Goal: Information Seeking & Learning: Learn about a topic

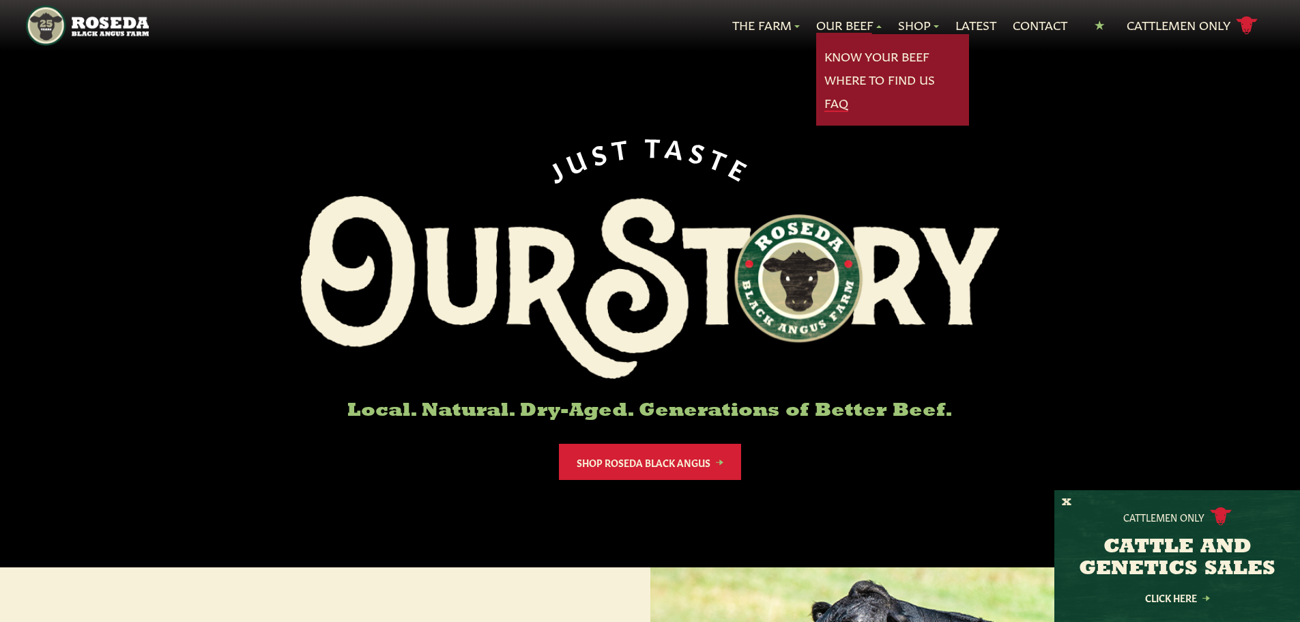
click at [835, 102] on link "FAQ" at bounding box center [836, 103] width 24 height 18
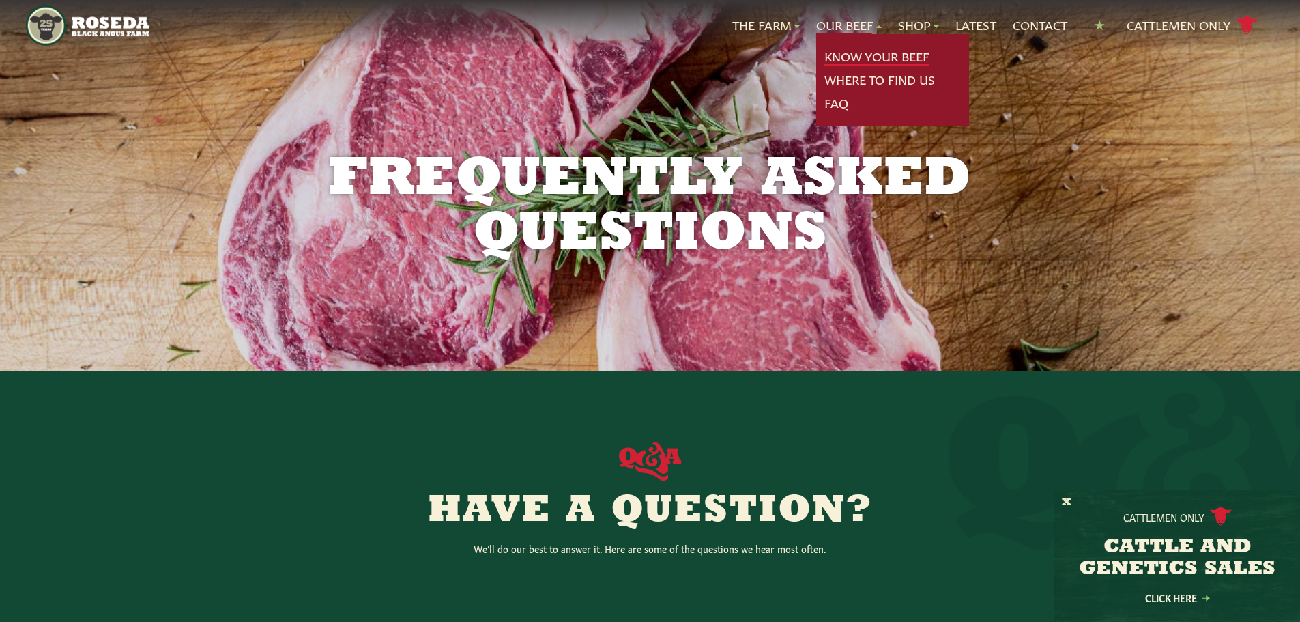
click at [848, 55] on link "Know Your Beef" at bounding box center [876, 57] width 105 height 18
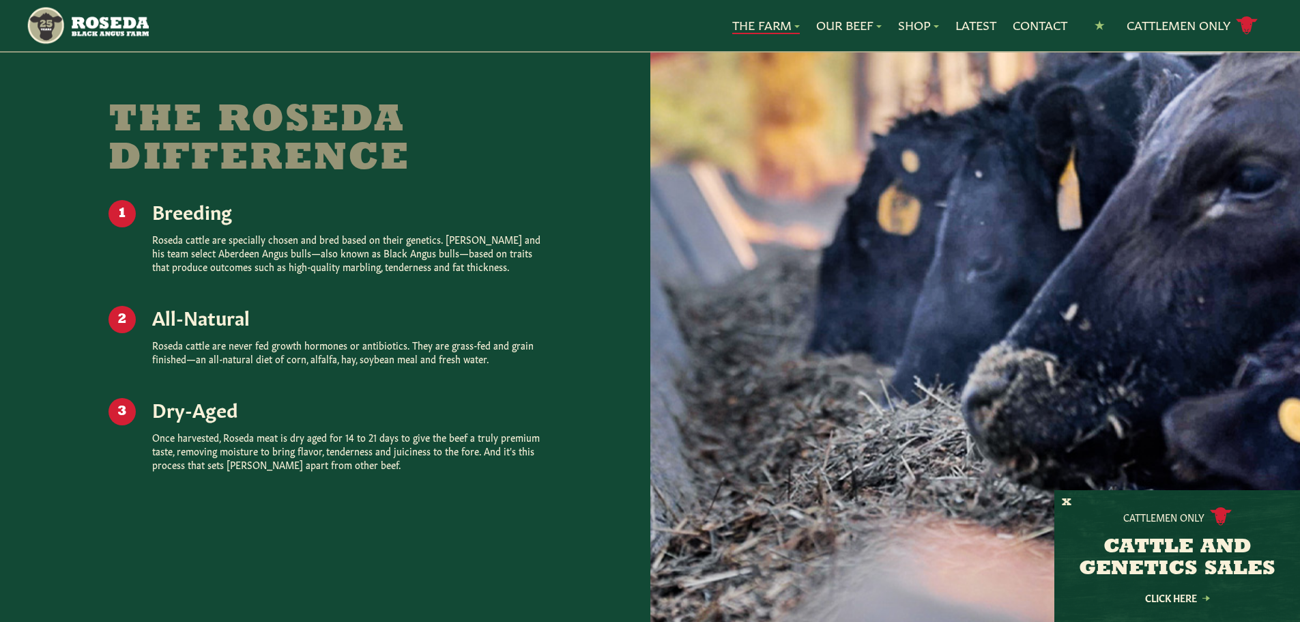
click at [569, 370] on div "The Roseda Difference Breeding Roseda cattle are specially chosen and bred base…" at bounding box center [325, 313] width 650 height 642
